Goal: Task Accomplishment & Management: Manage account settings

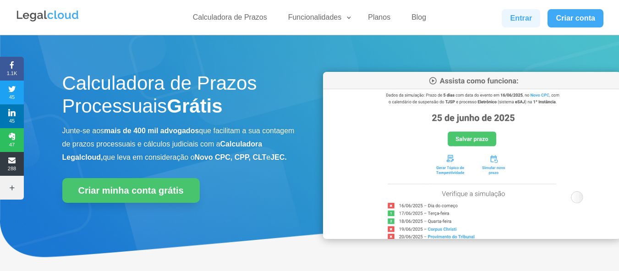
click at [506, 21] on link "Entrar" at bounding box center [521, 18] width 39 height 18
